Goal: Transaction & Acquisition: Purchase product/service

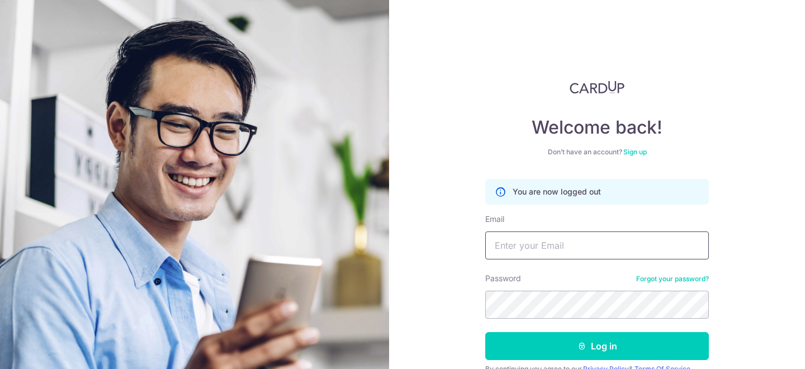
type input "[EMAIL_ADDRESS][DOMAIN_NAME]"
click at [635, 152] on link "Sign up" at bounding box center [634, 152] width 23 height 8
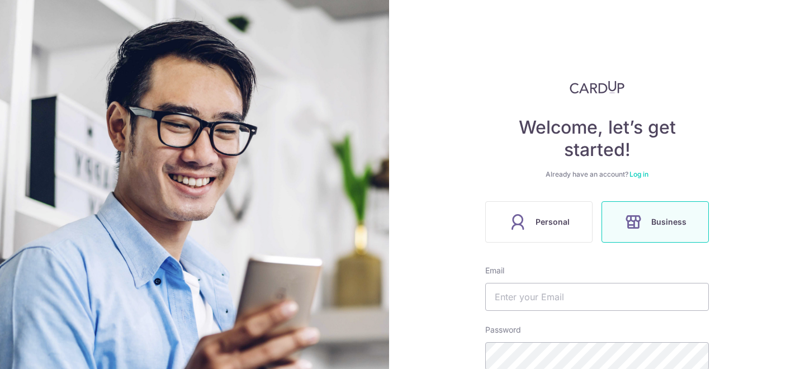
type input "[EMAIL_ADDRESS][DOMAIN_NAME]"
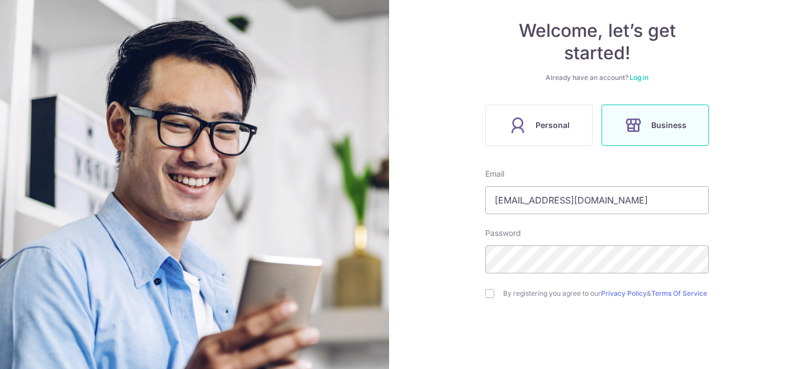
scroll to position [92, 0]
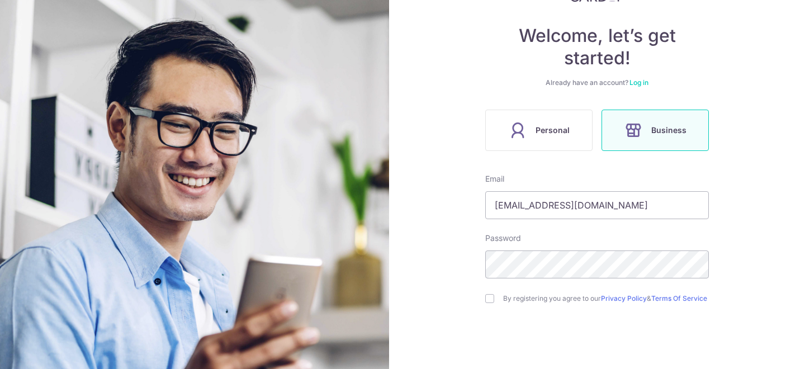
click at [461, 139] on div "Welcome, let’s get started! Already have an account? Log in Personal Business E…" at bounding box center [597, 184] width 416 height 369
click at [641, 82] on link "Log in" at bounding box center [639, 82] width 19 height 8
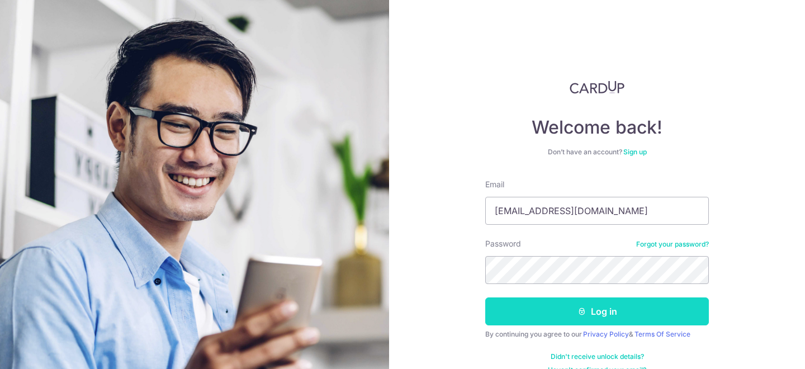
click at [602, 313] on button "Log in" at bounding box center [597, 311] width 224 height 28
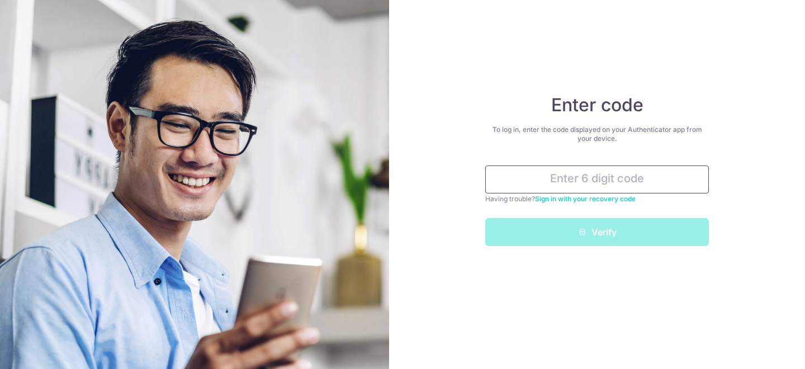
click at [599, 182] on input "text" at bounding box center [597, 180] width 224 height 28
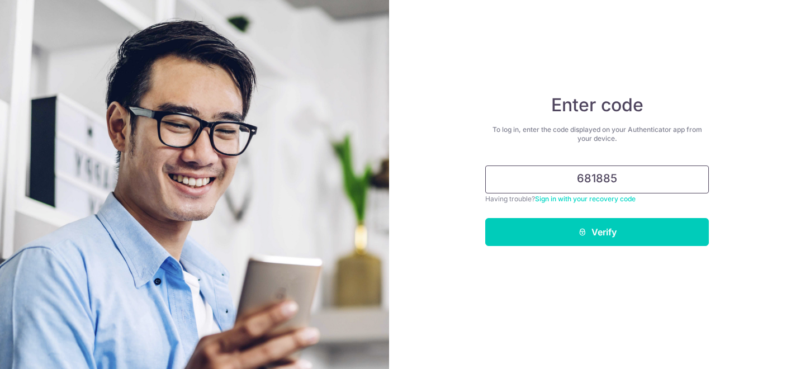
type input "681885"
click at [485, 218] on button "Verify" at bounding box center [597, 232] width 224 height 28
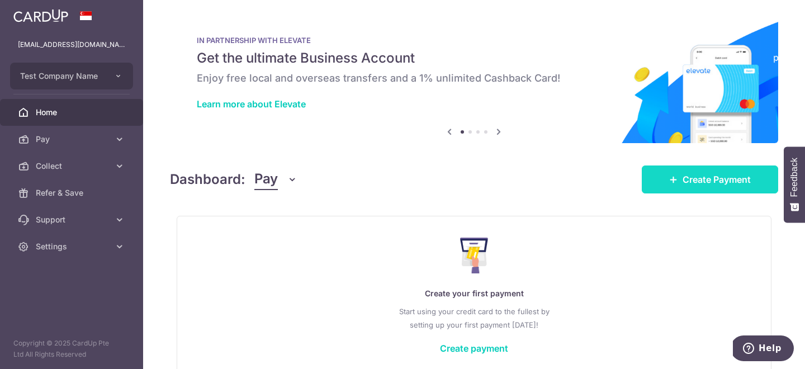
click at [686, 187] on link "Create Payment" at bounding box center [710, 180] width 136 height 28
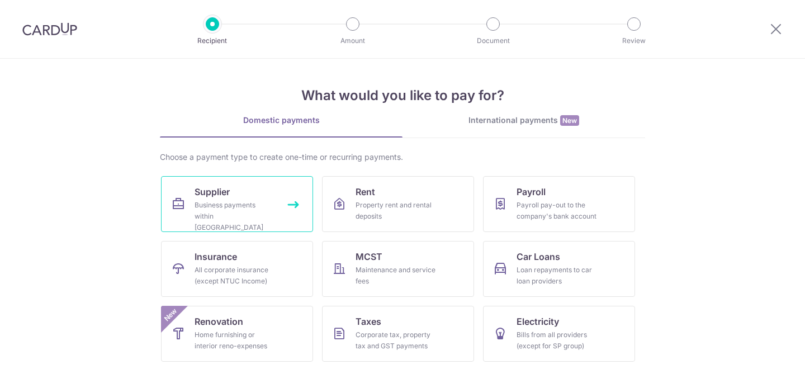
click at [249, 183] on link "Supplier Business payments within Singapore" at bounding box center [237, 204] width 152 height 56
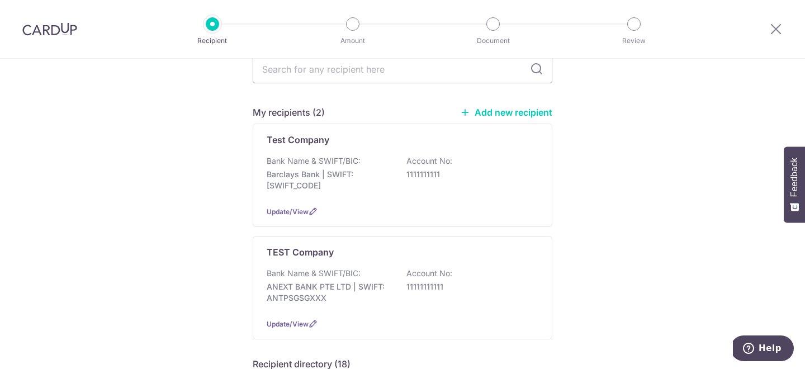
scroll to position [130, 0]
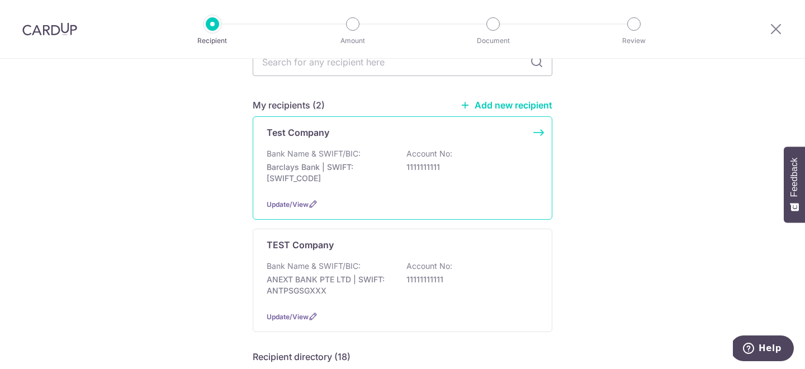
click at [342, 116] on div "Test Company Bank Name & SWIFT/BIC: Barclays Bank | SWIFT: BARCGB22 Account No:…" at bounding box center [403, 167] width 300 height 103
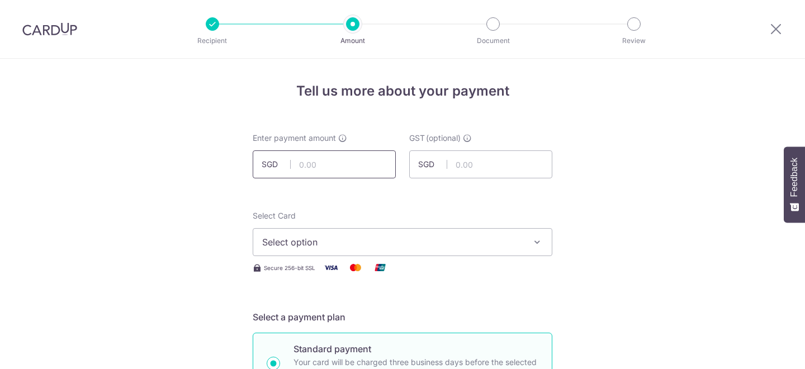
click at [323, 173] on input "text" at bounding box center [324, 164] width 143 height 28
click at [318, 157] on input "text" at bounding box center [324, 164] width 143 height 28
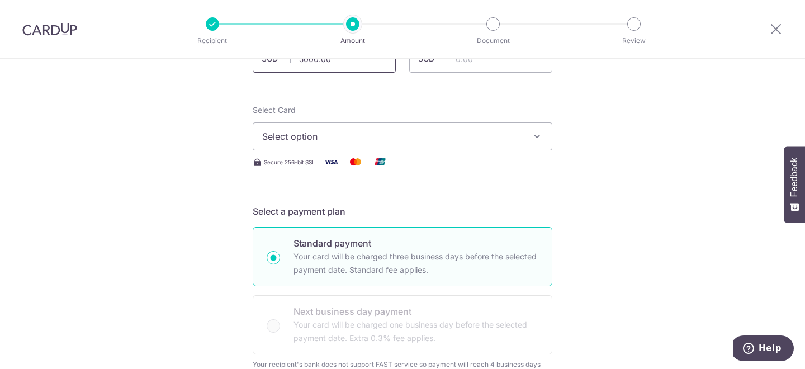
scroll to position [124, 0]
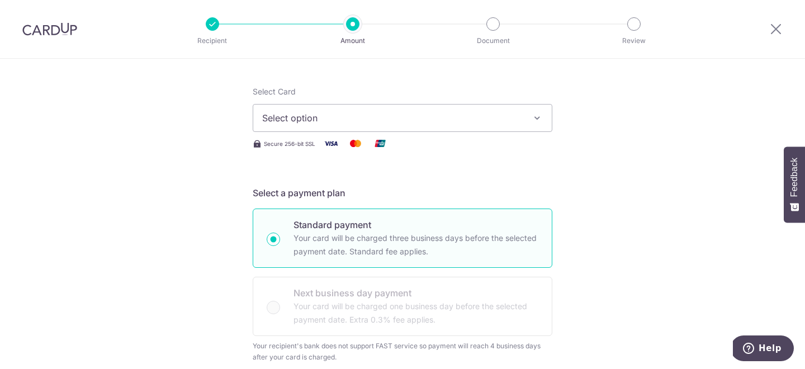
click at [315, 124] on span "Select option" at bounding box center [392, 117] width 261 height 13
type input "5,000.00"
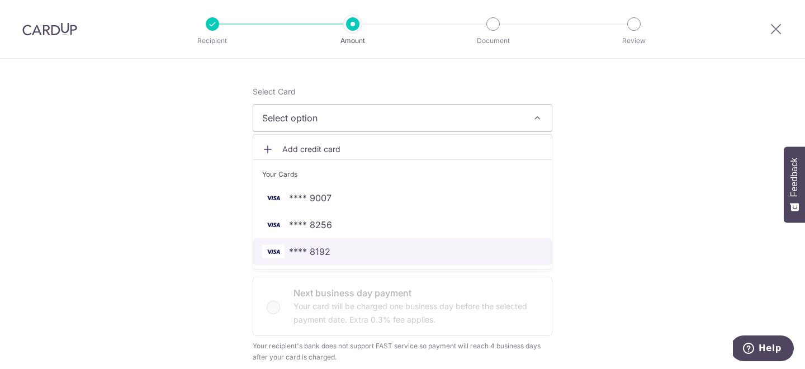
click at [361, 247] on span "**** 8192" at bounding box center [402, 251] width 281 height 13
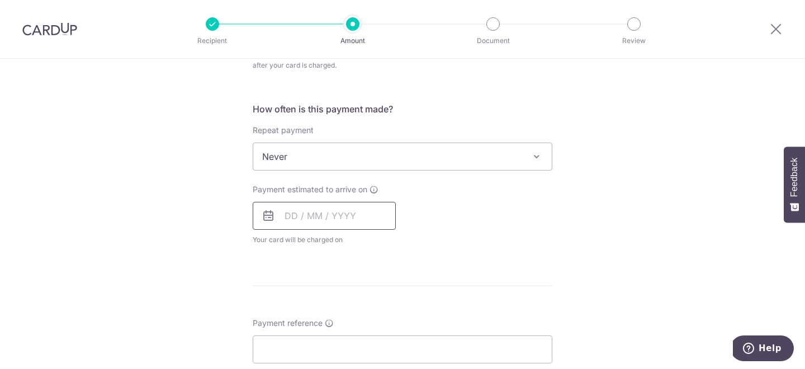
click at [299, 216] on input "text" at bounding box center [324, 216] width 143 height 28
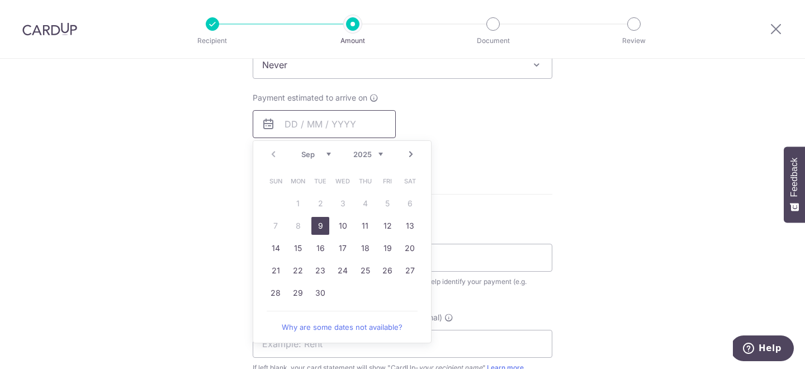
scroll to position [517, 0]
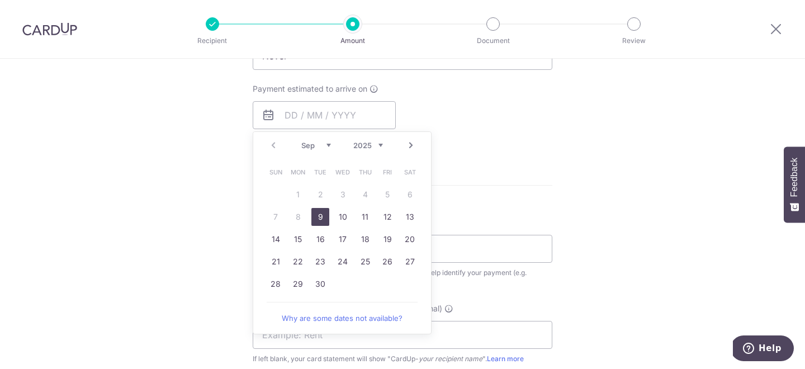
click at [320, 214] on link "9" at bounding box center [320, 217] width 18 height 18
type input "09/09/2025"
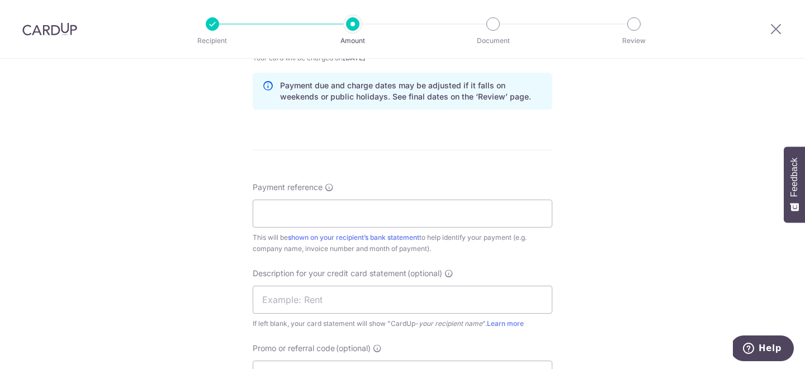
scroll to position [607, 0]
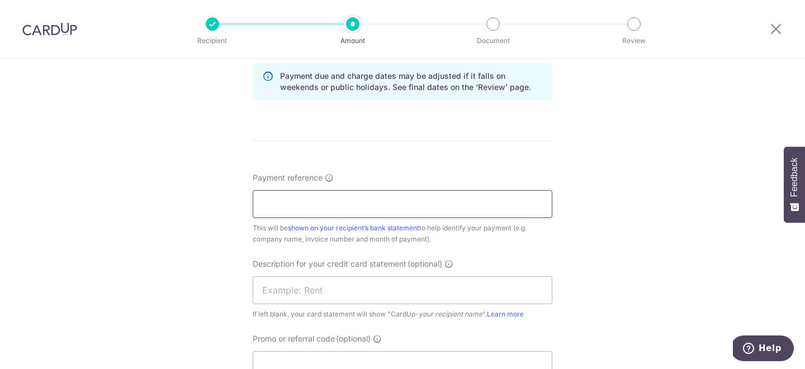
click at [355, 210] on input "Payment reference" at bounding box center [403, 204] width 300 height 28
type input "ref"
click at [426, 157] on form "Enter payment amount SGD 5,000.00 5000.00 GST (optional) SGD Select Card **** 8…" at bounding box center [403, 41] width 300 height 1033
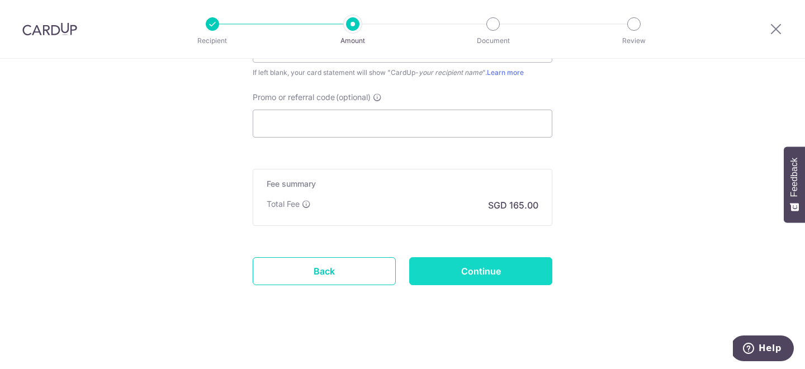
click at [478, 273] on input "Continue" at bounding box center [480, 271] width 143 height 28
type input "Create Schedule"
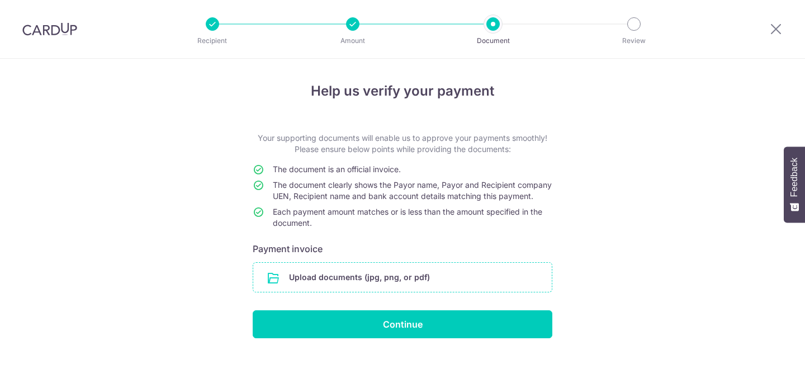
click at [377, 292] on input "file" at bounding box center [402, 277] width 299 height 29
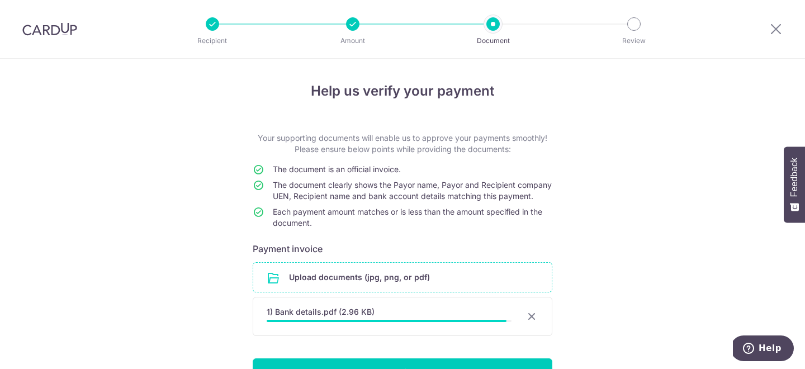
scroll to position [79, 0]
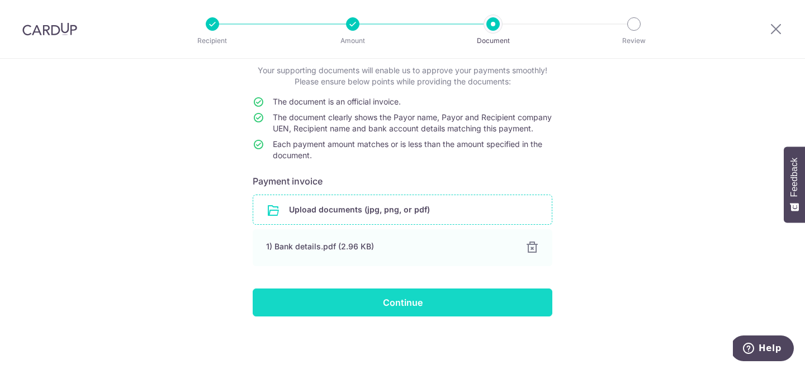
click at [418, 294] on input "Continue" at bounding box center [403, 303] width 300 height 28
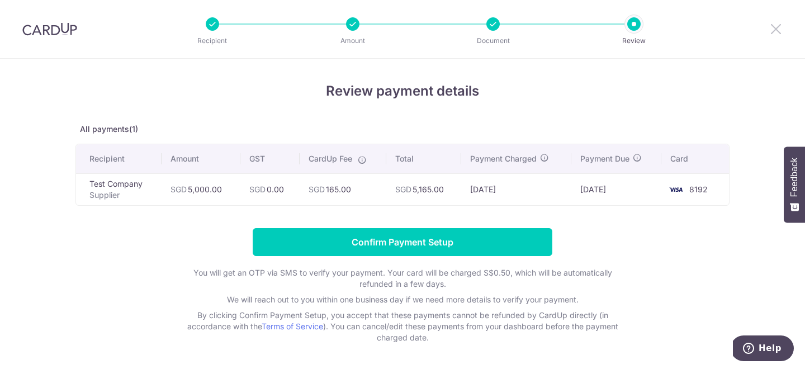
click at [772, 30] on icon at bounding box center [775, 29] width 13 height 14
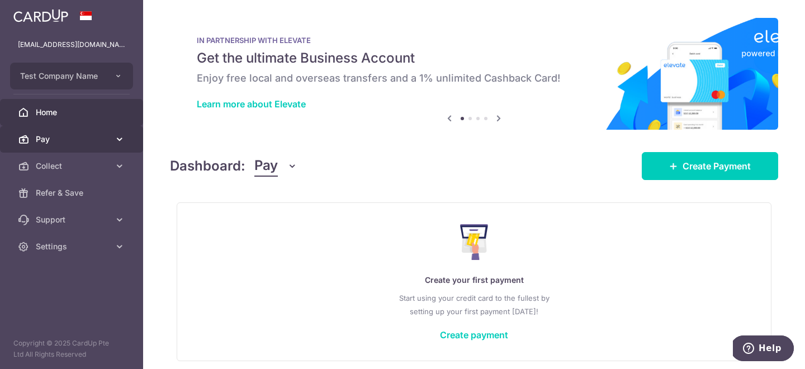
click at [86, 147] on link "Pay" at bounding box center [71, 139] width 143 height 27
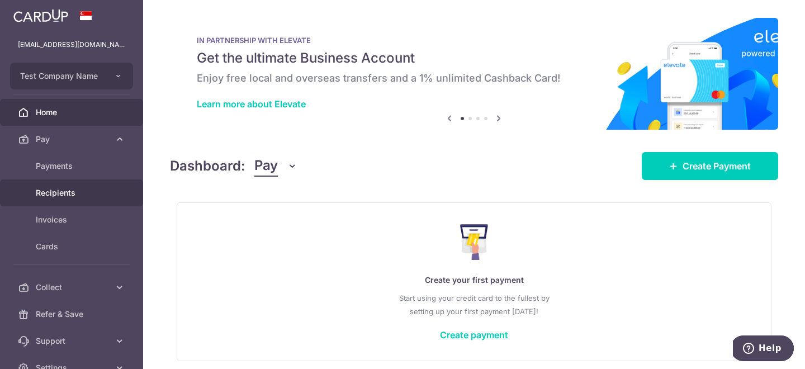
click at [89, 189] on span "Recipients" at bounding box center [73, 192] width 74 height 11
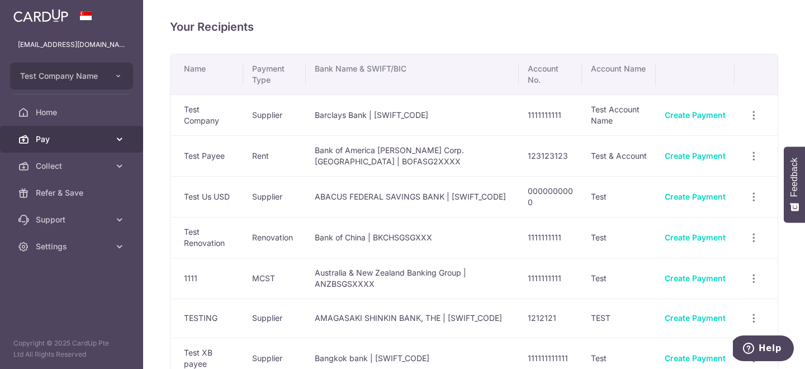
click at [74, 148] on link "Pay" at bounding box center [71, 139] width 143 height 27
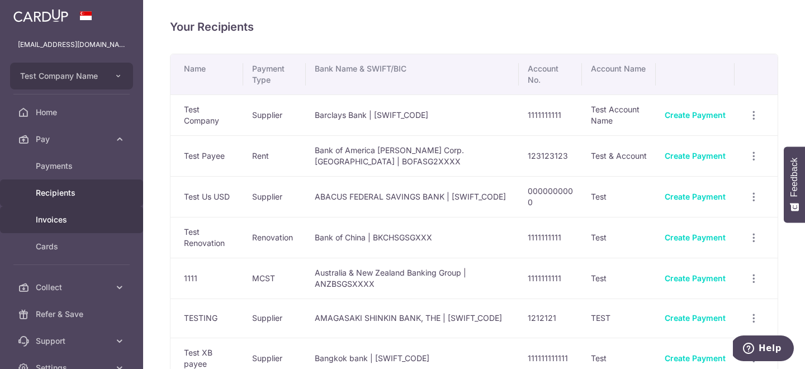
click at [92, 222] on span "Invoices" at bounding box center [73, 219] width 74 height 11
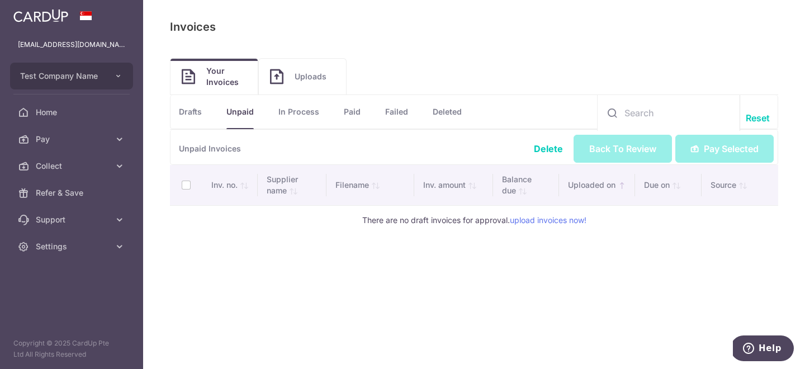
click at [295, 75] on span "Uploads" at bounding box center [315, 76] width 40 height 11
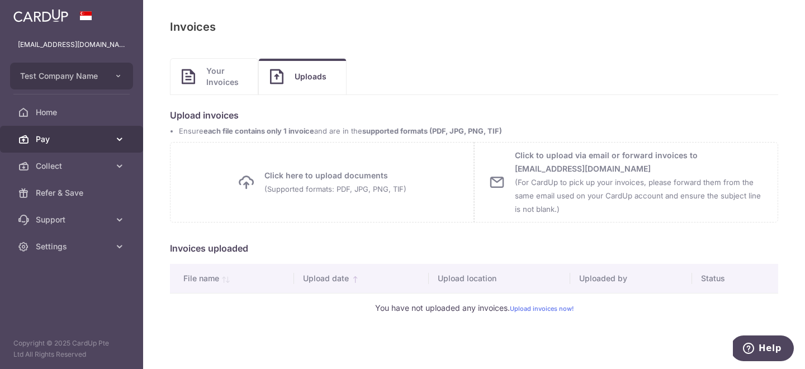
click at [95, 145] on link "Pay" at bounding box center [71, 139] width 143 height 27
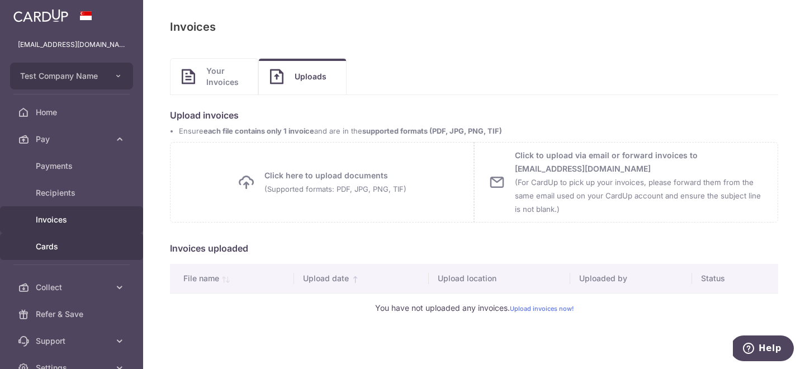
click at [87, 252] on span "Cards" at bounding box center [73, 246] width 74 height 11
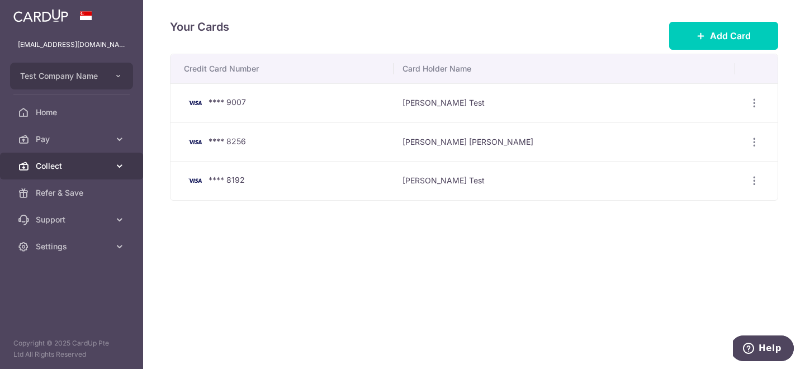
click at [95, 173] on link "Collect" at bounding box center [71, 166] width 143 height 27
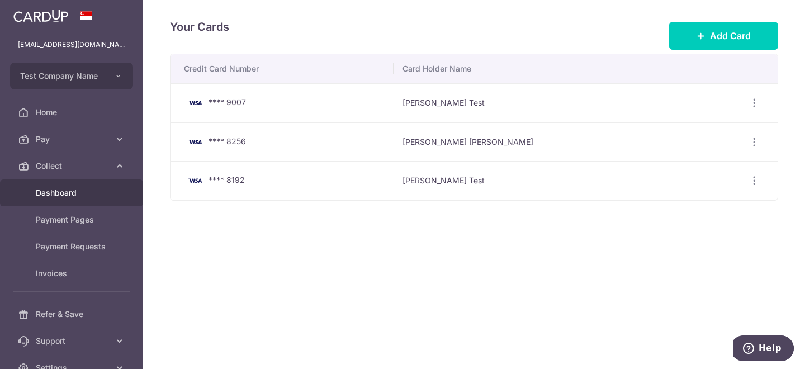
click at [92, 191] on span "Dashboard" at bounding box center [73, 192] width 74 height 11
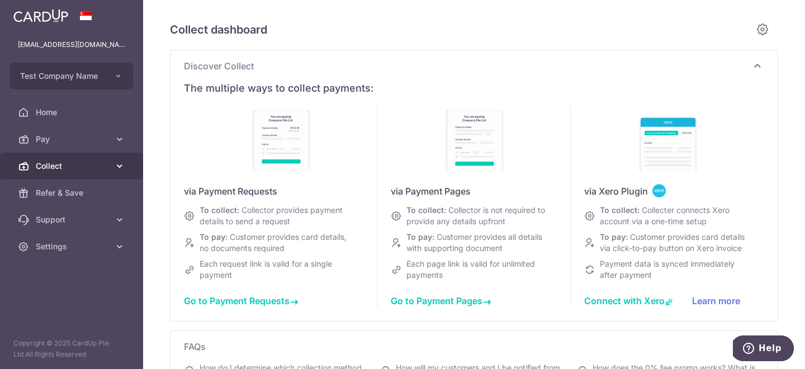
click at [102, 166] on span "Collect" at bounding box center [73, 165] width 74 height 11
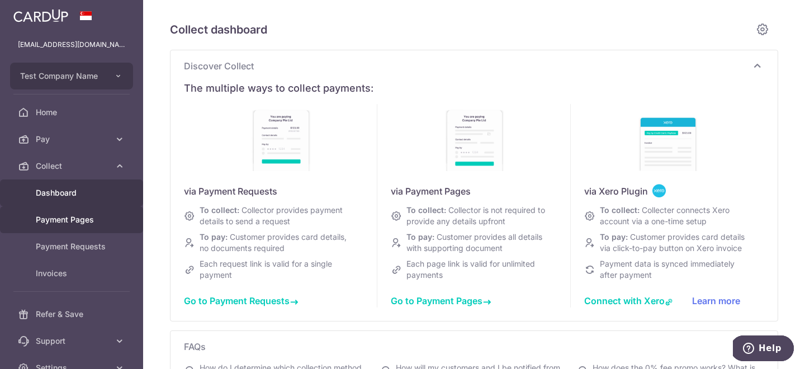
click at [102, 222] on span "Payment Pages" at bounding box center [73, 219] width 74 height 11
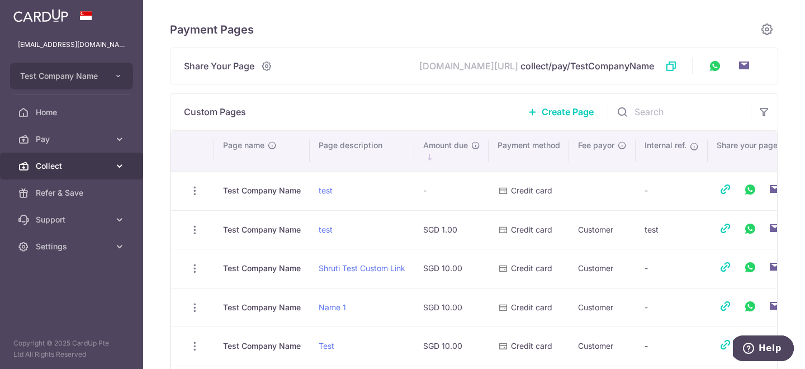
click at [95, 163] on span "Collect" at bounding box center [73, 165] width 74 height 11
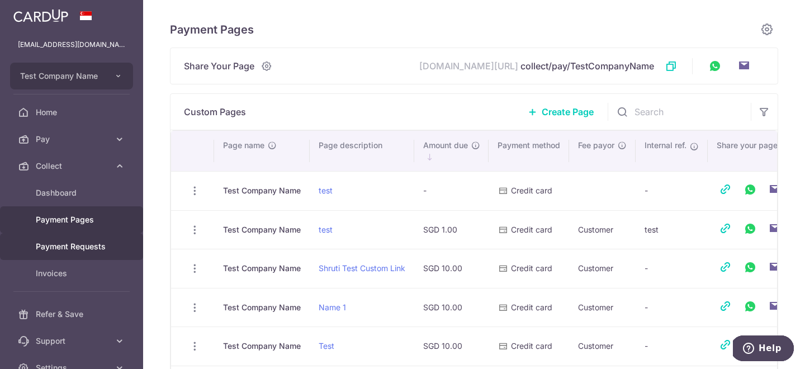
click at [84, 247] on span "Payment Requests" at bounding box center [73, 246] width 74 height 11
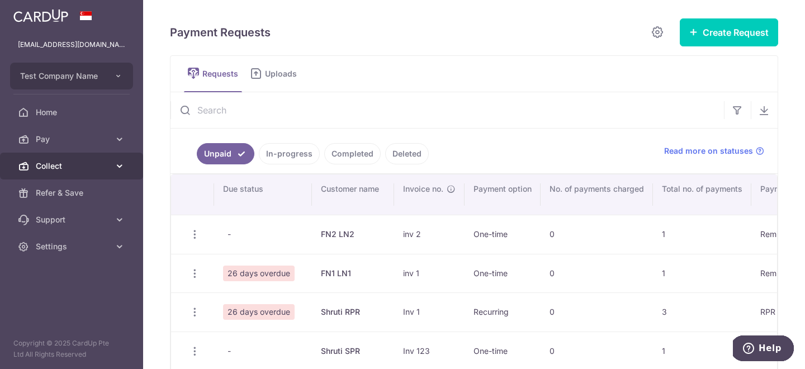
click at [106, 174] on link "Collect" at bounding box center [71, 166] width 143 height 27
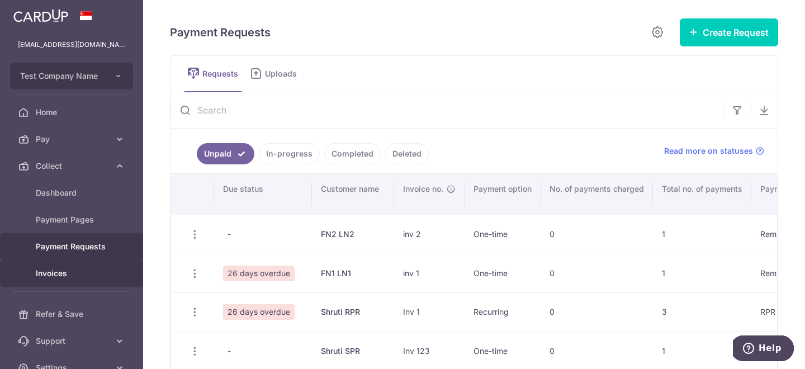
click at [79, 281] on link "Invoices" at bounding box center [71, 273] width 143 height 27
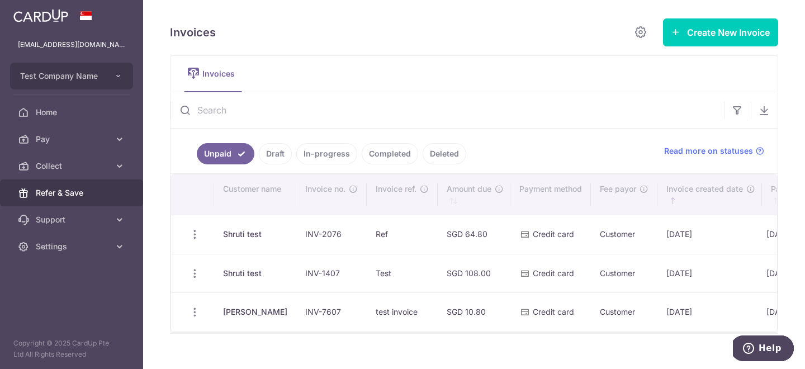
click at [81, 194] on span "Refer & Save" at bounding box center [73, 192] width 74 height 11
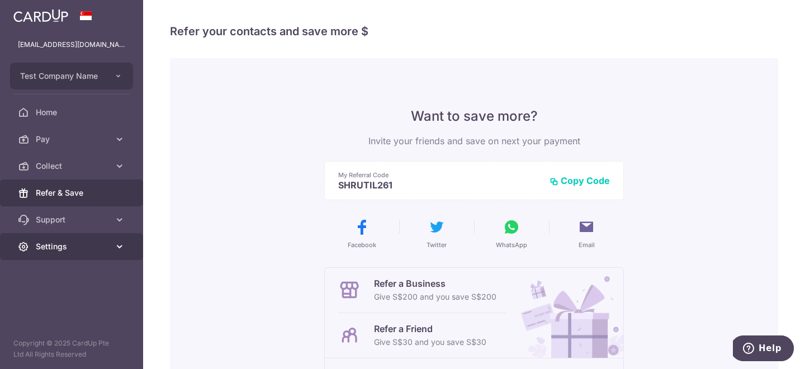
click at [96, 239] on link "Settings" at bounding box center [71, 246] width 143 height 27
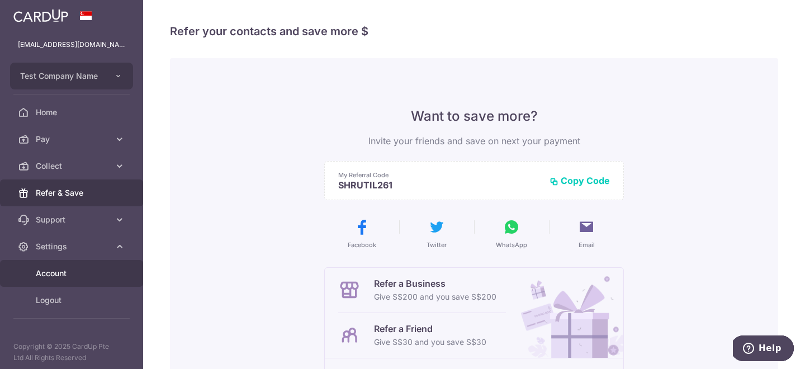
click at [78, 276] on span "Account" at bounding box center [73, 273] width 74 height 11
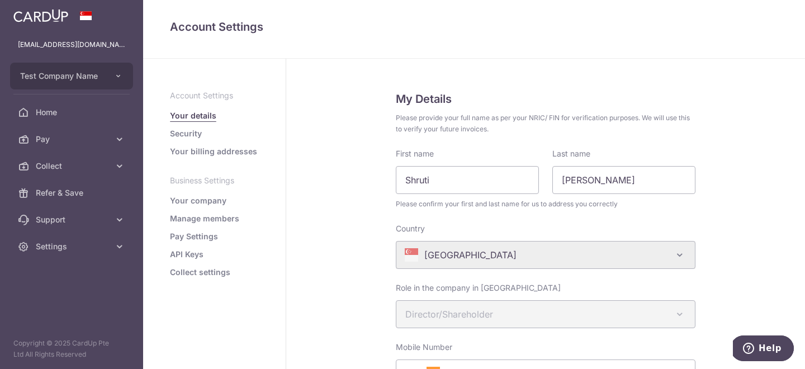
click at [186, 139] on link "Security" at bounding box center [186, 133] width 32 height 11
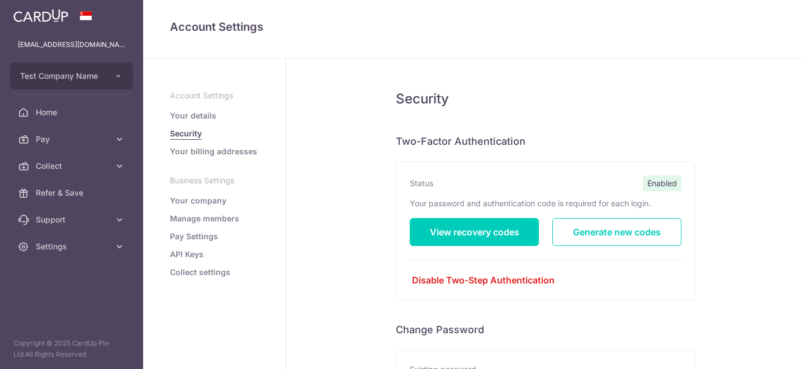
click at [203, 148] on link "Your billing addresses" at bounding box center [213, 151] width 87 height 11
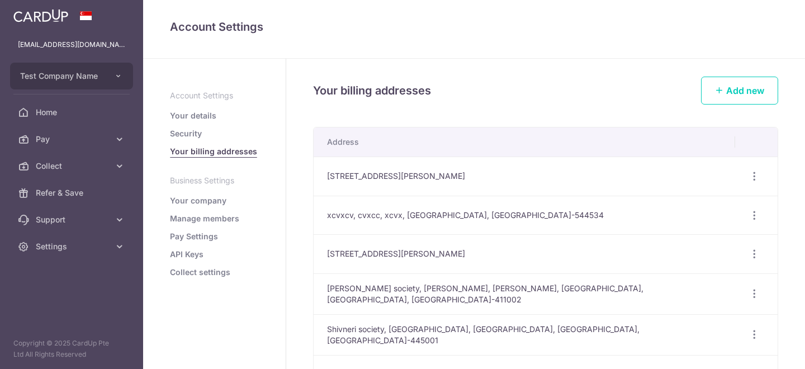
click at [191, 202] on link "Your company" at bounding box center [198, 200] width 56 height 11
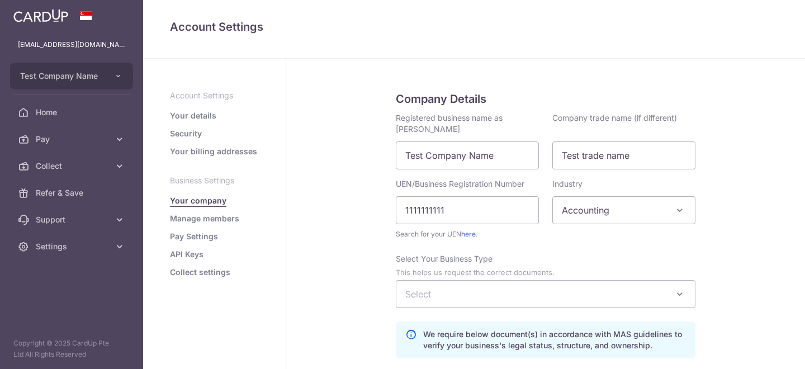
click at [203, 216] on link "Manage members" at bounding box center [204, 218] width 69 height 11
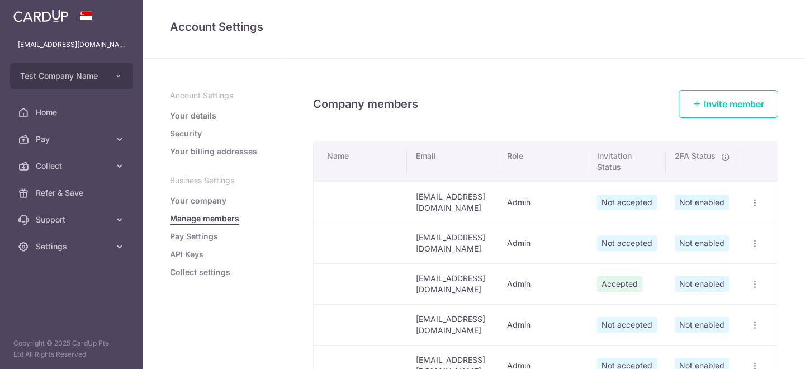
click at [201, 232] on link "Pay Settings" at bounding box center [194, 236] width 48 height 11
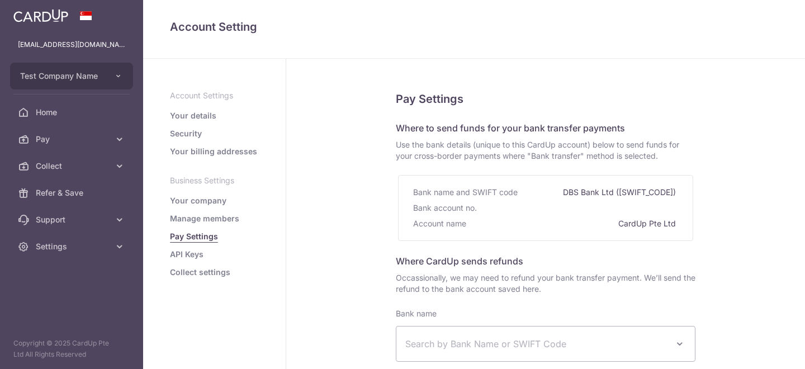
select select
click at [185, 249] on link "API Keys" at bounding box center [187, 254] width 34 height 11
